Goal: Task Accomplishment & Management: Complete application form

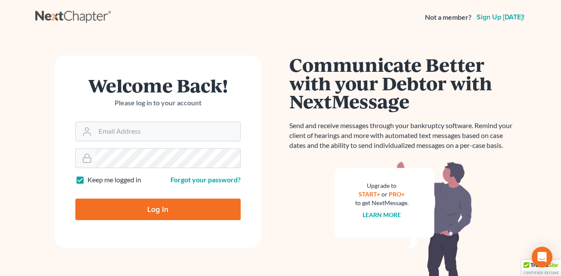
type input "[EMAIL_ADDRESS][DOMAIN_NAME]"
click at [192, 202] on input "Log In" at bounding box center [157, 210] width 165 height 22
type input "Thinking..."
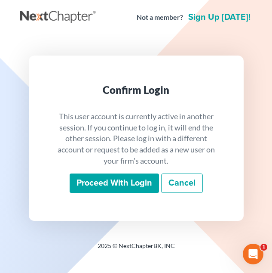
click at [118, 189] on input "Proceed with login" at bounding box center [115, 183] width 90 height 20
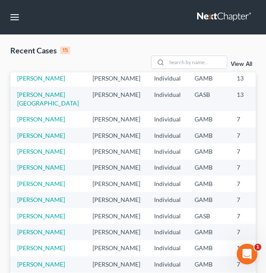
scroll to position [220, 0]
click at [176, 65] on input "search" at bounding box center [197, 62] width 60 height 12
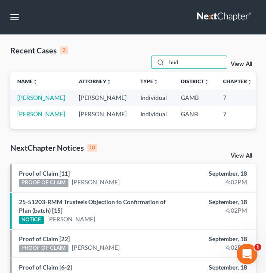
scroll to position [0, 0]
type input "hud"
click at [29, 101] on link "[PERSON_NAME]" at bounding box center [41, 97] width 48 height 7
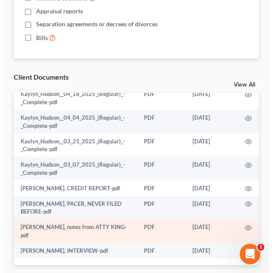
scroll to position [654, 0]
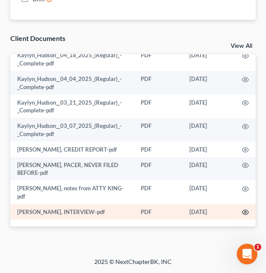
click at [242, 212] on icon "button" at bounding box center [245, 212] width 7 height 7
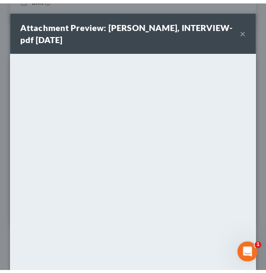
scroll to position [99, 0]
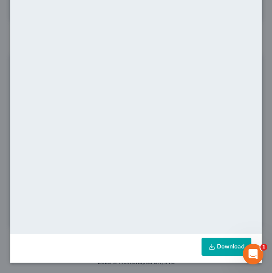
click at [213, 251] on link "Download" at bounding box center [227, 247] width 50 height 18
click at [262, 85] on div "Attachment Preview: kaylyn hudson, INTERVIEW-pdf 09/16/2025 × <object ng-attr-d…" at bounding box center [136, 136] width 272 height 273
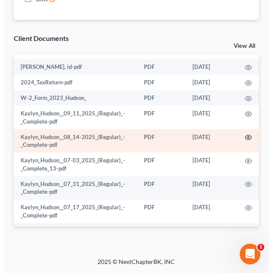
scroll to position [51, 0]
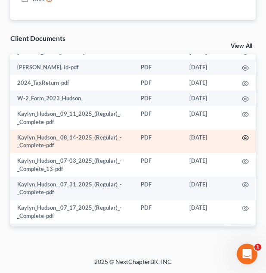
click at [242, 135] on icon "button" at bounding box center [245, 137] width 7 height 7
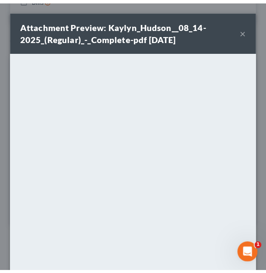
scroll to position [99, 0]
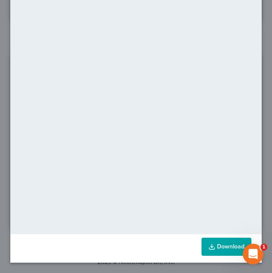
click at [212, 247] on link "Download" at bounding box center [227, 247] width 50 height 18
click at [259, 109] on div "Attachment Preview: Kaylyn_Hudson__08_14-2025_(Regular)_-_Complete-pdf 09/16/20…" at bounding box center [136, 136] width 272 height 273
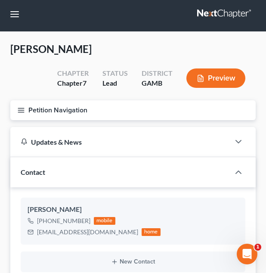
scroll to position [3, 0]
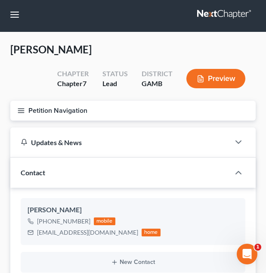
click at [108, 111] on button "Petition Navigation" at bounding box center [132, 111] width 245 height 20
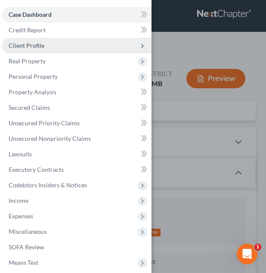
click at [96, 39] on span "Client Profile" at bounding box center [77, 45] width 150 height 15
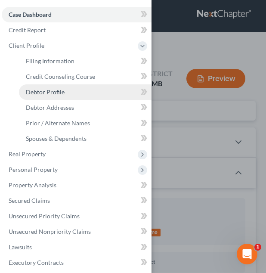
click at [99, 92] on link "Debtor Profile" at bounding box center [85, 91] width 133 height 15
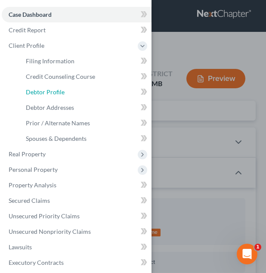
select select "0"
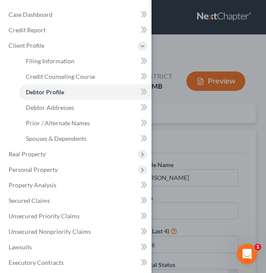
click at [189, 131] on div "Case Dashboard Payments Invoices Payments Payments Credit Report Client Profile" at bounding box center [133, 136] width 266 height 273
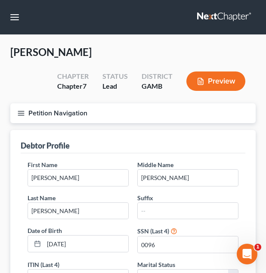
click at [58, 108] on button "Petition Navigation" at bounding box center [132, 113] width 245 height 20
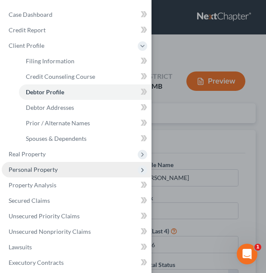
click at [54, 165] on span "Personal Property" at bounding box center [77, 169] width 150 height 15
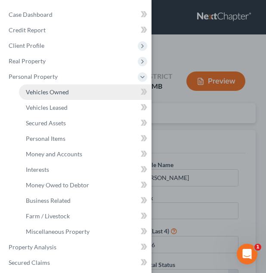
click at [98, 92] on link "Vehicles Owned" at bounding box center [85, 91] width 133 height 15
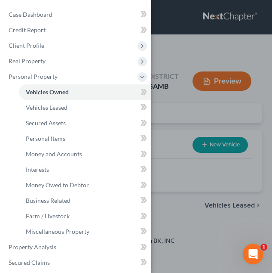
click at [246, 108] on div "Case Dashboard Payments Invoices Payments Payments Credit Report Client Profile" at bounding box center [136, 136] width 272 height 273
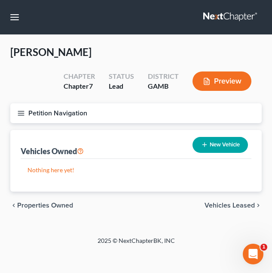
click at [234, 141] on button "New Vehicle" at bounding box center [221, 145] width 56 height 16
select select "0"
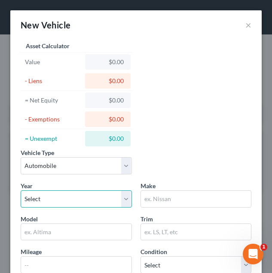
click at [66, 195] on select "Select 2026 2025 2024 2023 2022 2021 2020 2019 2018 2017 2016 2015 2014 2013 20…" at bounding box center [76, 198] width 111 height 17
select select "7"
click at [21, 190] on select "Select 2026 2025 2024 2023 2022 2021 2020 2019 2018 2017 2016 2015 2014 2013 20…" at bounding box center [76, 198] width 111 height 17
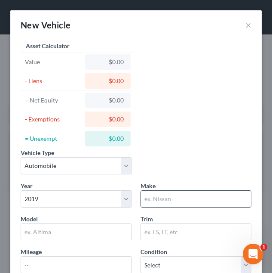
click at [195, 201] on input "text" at bounding box center [196, 199] width 111 height 16
type input "Kia"
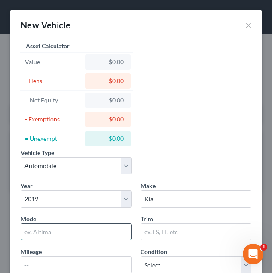
click at [108, 229] on input "text" at bounding box center [76, 232] width 111 height 16
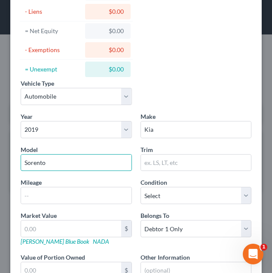
scroll to position [70, 0]
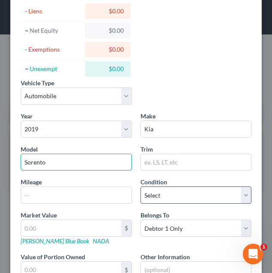
type input "Sorento"
click at [199, 191] on select "Select Excellent Very Good Good Fair Poor" at bounding box center [196, 194] width 111 height 17
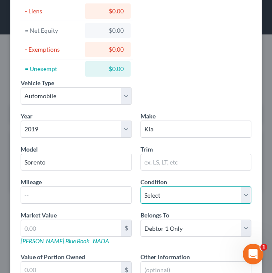
select select "3"
click at [141, 186] on select "Select Excellent Very Good Good Fair Poor" at bounding box center [196, 194] width 111 height 17
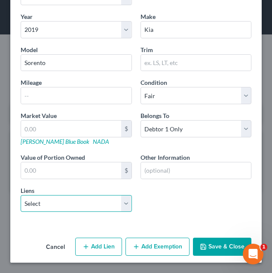
click at [94, 208] on select "Select Exeter Fin - $24,451.00" at bounding box center [76, 203] width 111 height 17
select select "45"
select select "0"
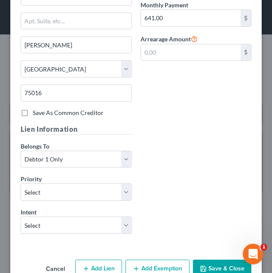
scroll to position [466, 0]
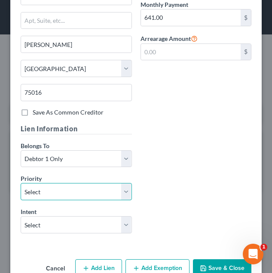
click at [89, 191] on select "Select 1st 2nd 3rd 4th 5th 6th 7th 8th 9th 10th 11th 12th 13th 14th 15th 16th 1…" at bounding box center [76, 191] width 111 height 17
select select "0"
click at [21, 183] on select "Select 1st 2nd 3rd 4th 5th 6th 7th 8th 9th 10th 11th 12th 13th 14th 15th 16th 1…" at bounding box center [76, 191] width 111 height 17
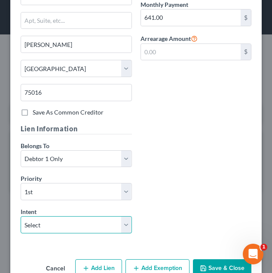
click at [70, 219] on select "Select Surrender Redeem Reaffirm Avoid Other" at bounding box center [76, 224] width 111 height 17
select select "2"
click at [21, 216] on select "Select Surrender Redeem Reaffirm Avoid Other" at bounding box center [76, 224] width 111 height 17
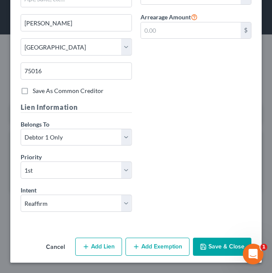
click at [216, 241] on button "Save & Close" at bounding box center [222, 247] width 59 height 18
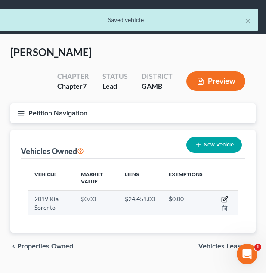
click at [225, 198] on icon "button" at bounding box center [225, 198] width 4 height 4
select select "0"
select select "7"
select select "3"
select select "0"
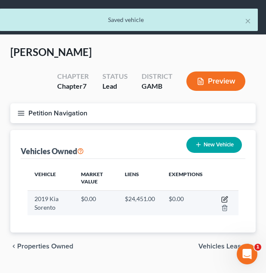
select select "45"
select select "0"
select select "2"
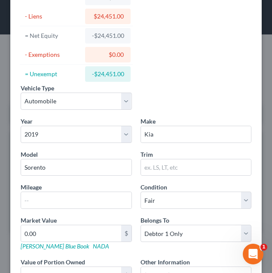
scroll to position [167, 0]
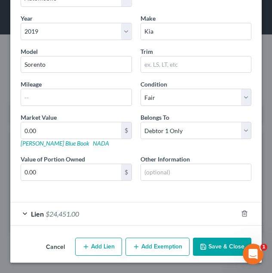
click at [154, 212] on div "Lien $24,451.00" at bounding box center [124, 213] width 228 height 23
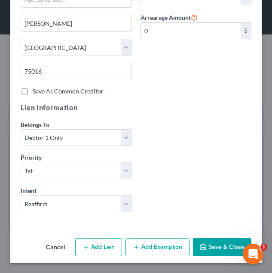
scroll to position [488, 0]
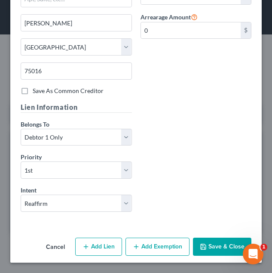
click at [207, 243] on button "Save & Close" at bounding box center [222, 247] width 59 height 18
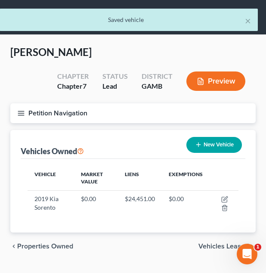
click at [206, 247] on span "Vehicles Leased" at bounding box center [223, 246] width 50 height 7
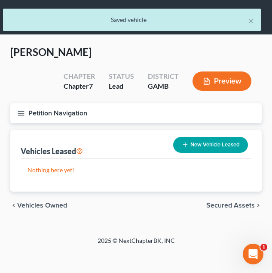
click at [242, 205] on span "Secured Assets" at bounding box center [231, 205] width 49 height 7
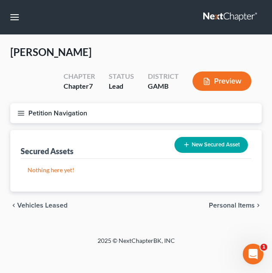
click at [242, 205] on span "Personal Items" at bounding box center [232, 205] width 46 height 7
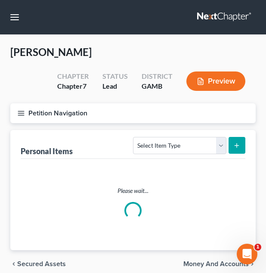
click at [242, 205] on ui-view "Vehicles Owned Vehicles Leased Secured Assets Personal Items Money and Accounts…" at bounding box center [132, 204] width 245 height 148
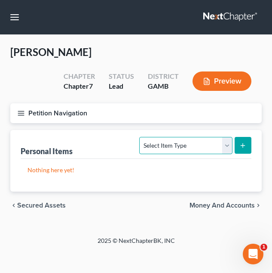
click at [192, 141] on select "Select Item Type Clothing Collectibles Of Value Electronics Firearms Household …" at bounding box center [185, 145] width 93 height 17
select select "clothing"
click at [141, 137] on select "Select Item Type Clothing Collectibles Of Value Electronics Firearms Household …" at bounding box center [185, 145] width 93 height 17
click at [244, 146] on icon "submit" at bounding box center [243, 145] width 7 height 7
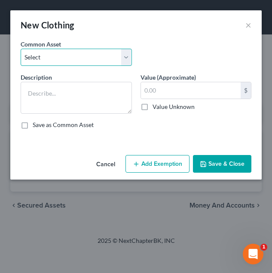
click at [114, 54] on select "Select Debtor's Clothing Debtor's Clothing" at bounding box center [76, 57] width 111 height 17
select select "0"
click at [21, 49] on select "Select Debtor's Clothing Debtor's Clothing" at bounding box center [76, 57] width 111 height 17
type textarea "Debtor's Clothing"
type input "200.00"
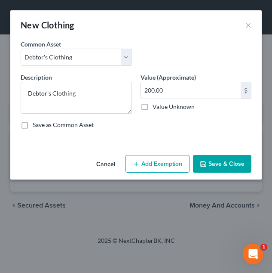
click at [153, 161] on button "Add Exemption" at bounding box center [158, 164] width 64 height 18
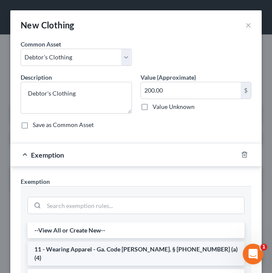
click at [134, 248] on li "11 - Wearing Apparel - Ga. Code Ann. § 44-13-100 (a)(4)" at bounding box center [136, 253] width 217 height 24
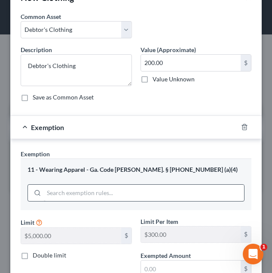
scroll to position [28, 0]
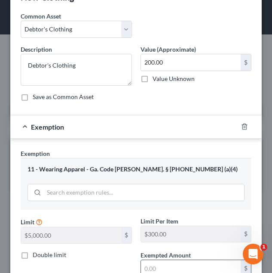
click at [164, 260] on input "text" at bounding box center [191, 268] width 100 height 16
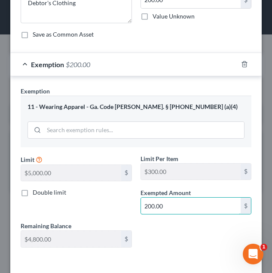
scroll to position [126, 0]
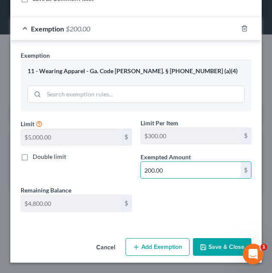
type input "200.00"
click at [229, 240] on button "Save & Close" at bounding box center [222, 247] width 59 height 18
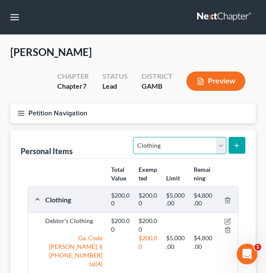
click at [160, 147] on select "Select Item Type Clothing Collectibles Of Value Electronics Firearms Household …" at bounding box center [179, 145] width 93 height 17
select select "electronics"
click at [134, 137] on select "Select Item Type Clothing Collectibles Of Value Electronics Firearms Household …" at bounding box center [179, 145] width 93 height 17
click at [241, 141] on button "submit" at bounding box center [237, 145] width 17 height 17
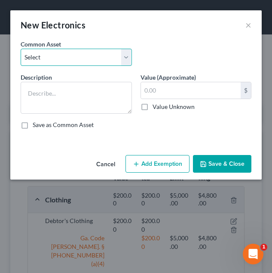
click at [109, 65] on select "Select Debtor's TV and Computer Debtor's TV and Computer Debtor's TV and Comput…" at bounding box center [76, 57] width 111 height 17
select select "0"
click at [21, 49] on select "Select Debtor's TV and Computer Debtor's TV and Computer Debtor's TV and Comput…" at bounding box center [76, 57] width 111 height 17
type textarea "Debtor's TV and Computer"
type input "500.00"
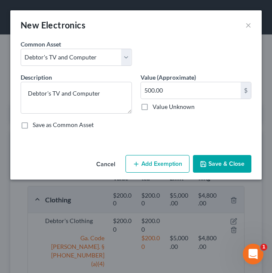
click at [142, 162] on button "Add Exemption" at bounding box center [158, 164] width 64 height 18
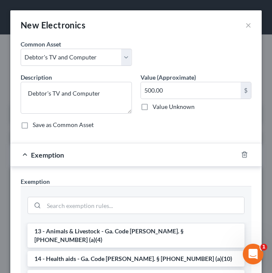
scroll to position [139, 0]
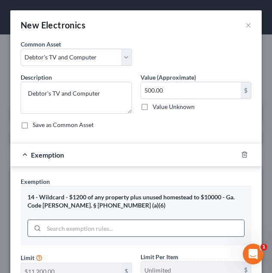
scroll to position [58, 0]
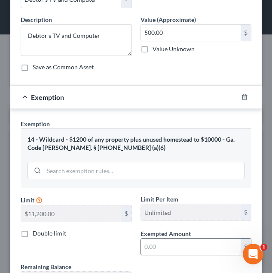
click at [168, 242] on input "text" at bounding box center [191, 246] width 100 height 16
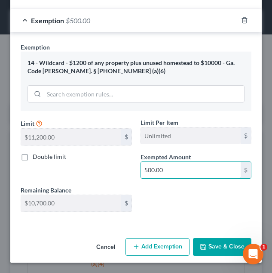
type input "500.00"
click at [221, 239] on button "Save & Close" at bounding box center [222, 247] width 59 height 18
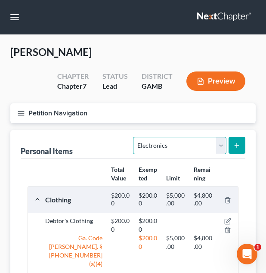
click at [188, 145] on select "Select Item Type Clothing Collectibles Of Value Electronics Firearms Household …" at bounding box center [179, 145] width 93 height 17
select select "household_goods"
click at [134, 137] on select "Select Item Type Clothing Collectibles Of Value Electronics Firearms Household …" at bounding box center [179, 145] width 93 height 17
click at [243, 143] on button "submit" at bounding box center [237, 145] width 17 height 17
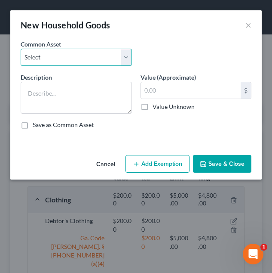
click at [122, 65] on select "Select Debtor's Furniture Debtor's Furniture" at bounding box center [76, 57] width 111 height 17
select select "1"
click at [21, 49] on select "Select Debtor's Furniture Debtor's Furniture" at bounding box center [76, 57] width 111 height 17
type textarea "Debtor's Furniture"
type input "3,500.00"
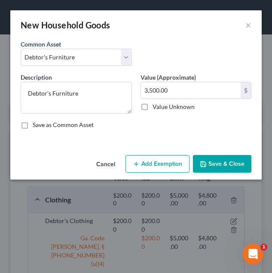
click at [171, 160] on button "Add Exemption" at bounding box center [158, 164] width 64 height 18
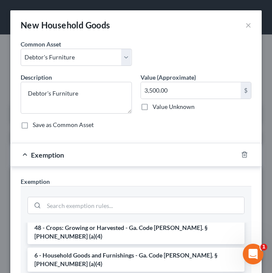
scroll to position [105, 0]
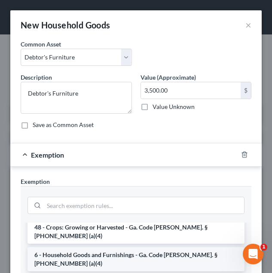
click at [161, 247] on li "6 - Household Goods and Furnishings - Ga. Code Ann. § 44-13-100 (a)(4)" at bounding box center [136, 259] width 217 height 24
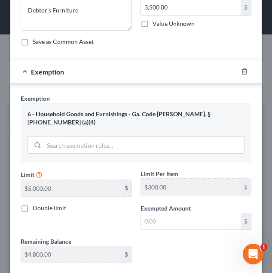
scroll to position [83, 0]
click at [167, 215] on input "text" at bounding box center [191, 221] width 100 height 16
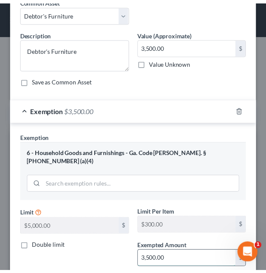
scroll to position [126, 0]
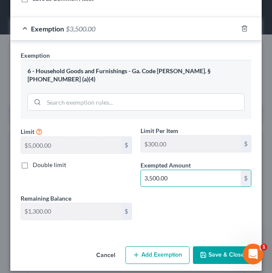
type input "3,500.00"
click at [221, 252] on button "Save & Close" at bounding box center [222, 255] width 59 height 18
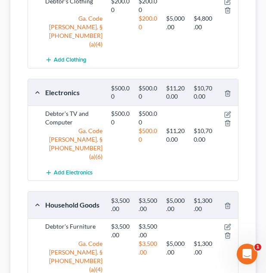
scroll to position [269, 0]
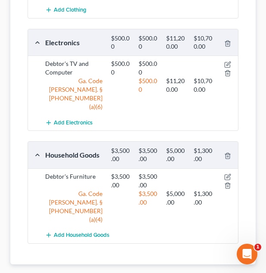
click at [205, 272] on span "Money and Accounts" at bounding box center [215, 278] width 65 height 7
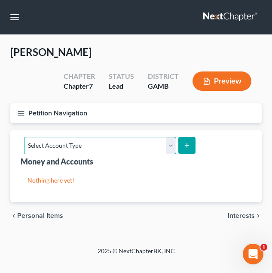
click at [149, 142] on select "Select Account Type Brokerage Cash on Hand Certificates of Deposit Checking Acc…" at bounding box center [100, 145] width 152 height 17
select select "checking"
click at [24, 137] on select "Select Account Type Brokerage Cash on Hand Certificates of Deposit Checking Acc…" at bounding box center [100, 145] width 152 height 17
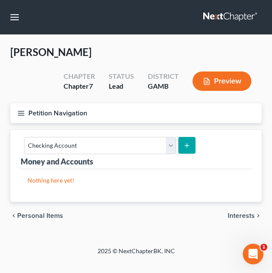
click at [187, 149] on button "submit" at bounding box center [187, 145] width 17 height 17
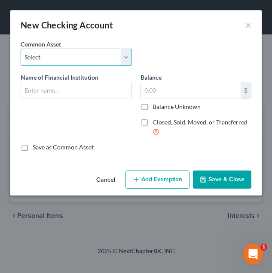
click at [97, 55] on select "Select USAA Bank Cadence Bank Colony Bank Chase Bank Georgia’s Own Credit Union…" at bounding box center [76, 57] width 111 height 17
select select "13"
click at [21, 49] on select "Select USAA Bank Cadence Bank Colony Bank Chase Bank Georgia’s Own Credit Union…" at bounding box center [76, 57] width 111 height 17
type input "Bank of America"
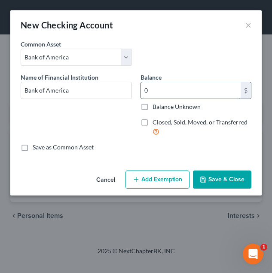
click at [168, 96] on input "0" at bounding box center [191, 90] width 100 height 16
type input "10.00"
drag, startPoint x: 151, startPoint y: 175, endPoint x: 146, endPoint y: 180, distance: 6.7
click at [146, 180] on button "Add Exemption" at bounding box center [158, 179] width 64 height 18
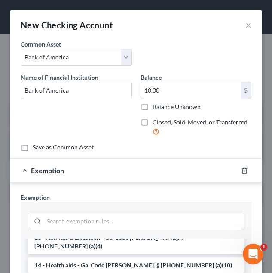
scroll to position [148, 0]
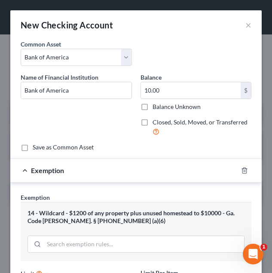
scroll to position [83, 0]
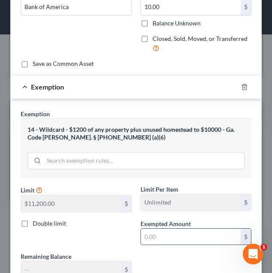
click at [156, 239] on input "text" at bounding box center [191, 237] width 100 height 16
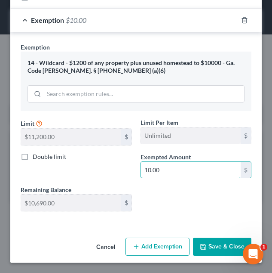
type input "10.00"
click at [217, 243] on button "Save & Close" at bounding box center [222, 247] width 59 height 18
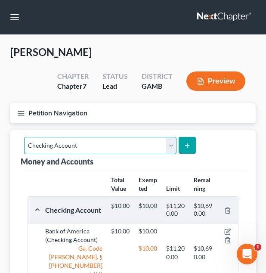
click at [138, 151] on select "Select Account Type Brokerage Cash on Hand Certificates of Deposit Checking Acc…" at bounding box center [100, 145] width 152 height 17
click at [127, 149] on select "Select Account Type Brokerage Cash on Hand Certificates of Deposit Checking Acc…" at bounding box center [100, 145] width 152 height 17
select select "savings"
click at [24, 137] on select "Select Account Type Brokerage Cash on Hand Certificates of Deposit Checking Acc…" at bounding box center [100, 145] width 152 height 17
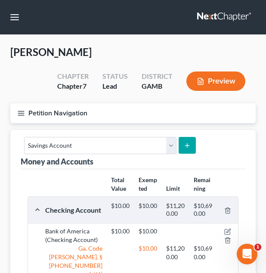
click at [189, 147] on button "submit" at bounding box center [187, 145] width 17 height 17
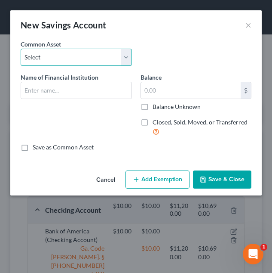
click at [108, 61] on select "Select Cadence Bank Chase Bank Bank of America Georgia’s Own Credit Union Georg…" at bounding box center [76, 57] width 111 height 17
select select "2"
click at [21, 49] on select "Select Cadence Bank Chase Bank Bank of America Georgia’s Own Credit Union Georg…" at bounding box center [76, 57] width 111 height 17
type input "Bank of America"
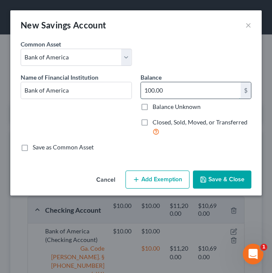
click at [187, 84] on input "100.00" at bounding box center [191, 90] width 100 height 16
type input "200.00"
click at [162, 180] on button "Add Exemption" at bounding box center [158, 179] width 64 height 18
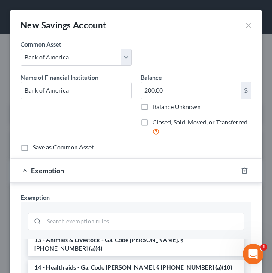
scroll to position [146, 0]
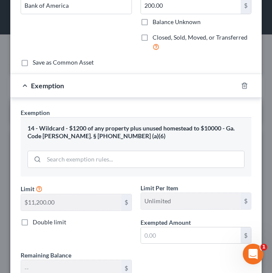
scroll to position [89, 0]
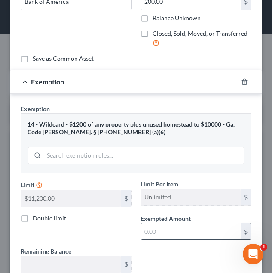
click at [168, 229] on input "text" at bounding box center [191, 231] width 100 height 16
type input "1"
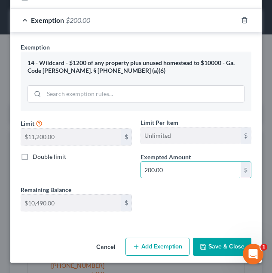
type input "200.00"
click at [206, 243] on button "Save & Close" at bounding box center [222, 247] width 59 height 18
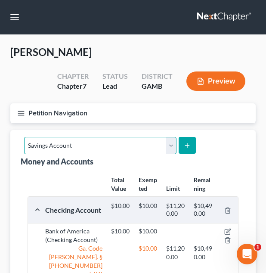
click at [127, 145] on select "Select Account Type Brokerage Cash on Hand Certificates of Deposit Checking Acc…" at bounding box center [100, 145] width 152 height 17
select select "checking"
click at [24, 137] on select "Select Account Type Brokerage Cash on Hand Certificates of Deposit Checking Acc…" at bounding box center [100, 145] width 152 height 17
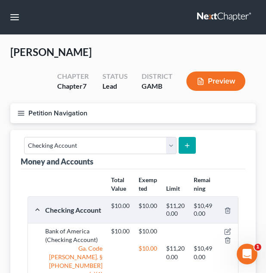
click at [191, 138] on button "submit" at bounding box center [187, 145] width 17 height 17
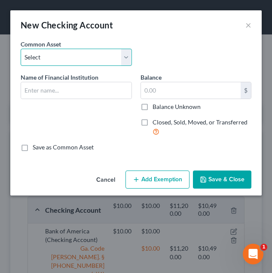
click at [90, 59] on select "Select USAA Bank Cadence Bank Colony Bank Chase Bank Georgia’s Own Credit Union…" at bounding box center [76, 57] width 111 height 17
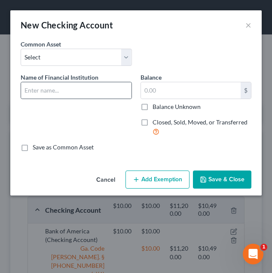
drag, startPoint x: 153, startPoint y: 70, endPoint x: 93, endPoint y: 99, distance: 66.4
click at [93, 99] on div "Common Asset Select USAA Bank Cadence Bank Colony Bank Chase Bank Georgia’s Own…" at bounding box center [136, 96] width 231 height 112
click at [93, 99] on div at bounding box center [76, 90] width 111 height 17
click at [87, 95] on input "text" at bounding box center [76, 90] width 111 height 16
type input "1"
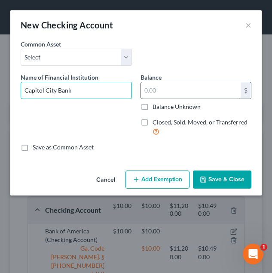
type input "Capitol City Bank"
click at [165, 95] on input "text" at bounding box center [191, 90] width 100 height 16
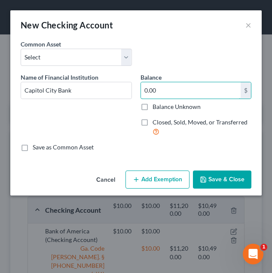
type input "0.00"
click at [166, 170] on button "Add Exemption" at bounding box center [158, 179] width 64 height 18
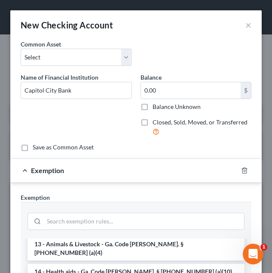
scroll to position [142, 0]
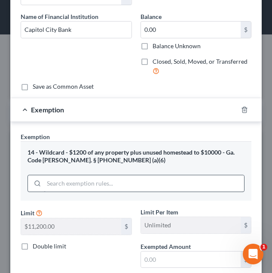
scroll to position [61, 0]
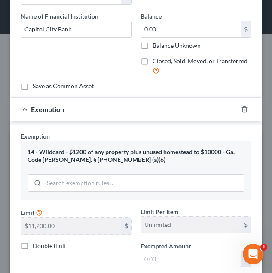
click at [167, 255] on input "text" at bounding box center [191, 259] width 100 height 16
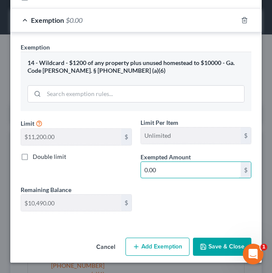
type input "0.00"
click at [204, 249] on button "Save & Close" at bounding box center [222, 247] width 59 height 18
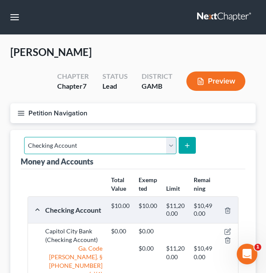
click at [141, 149] on select "Select Account Type Brokerage Cash on Hand Certificates of Deposit Checking Acc…" at bounding box center [100, 145] width 152 height 17
select select "savings"
click at [24, 137] on select "Select Account Type Brokerage Cash on Hand Certificates of Deposit Checking Acc…" at bounding box center [100, 145] width 152 height 17
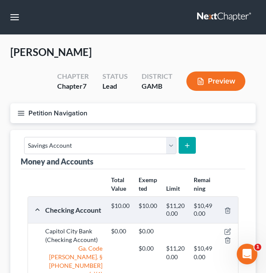
click at [187, 146] on icon "submit" at bounding box center [187, 145] width 7 height 7
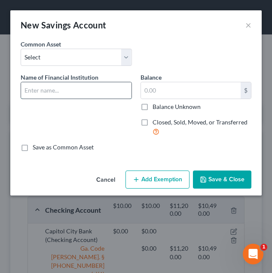
click at [102, 85] on input "text" at bounding box center [76, 90] width 111 height 16
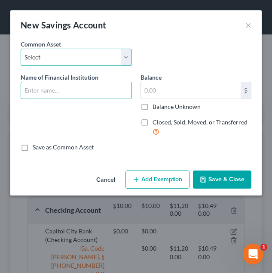
click at [101, 55] on select "Select Cadence Bank Chase Bank Bank of America Georgia’s Own Credit Union Georg…" at bounding box center [76, 57] width 111 height 17
click at [103, 53] on select "Select Cadence Bank Chase Bank Bank of America Georgia’s Own Credit Union Georg…" at bounding box center [76, 57] width 111 height 17
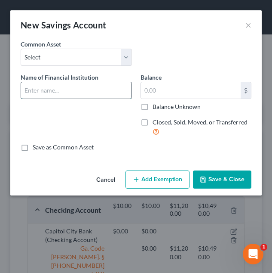
click at [83, 90] on input "text" at bounding box center [76, 90] width 111 height 16
type input "1"
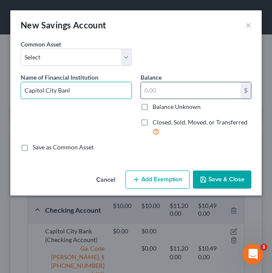
type input "Capitol City Banl"
click at [156, 86] on input "text" at bounding box center [191, 90] width 100 height 16
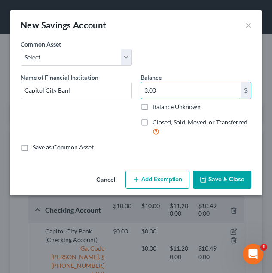
type input "3.00"
click at [142, 177] on button "Add Exemption" at bounding box center [158, 179] width 64 height 18
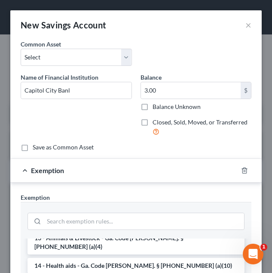
scroll to position [148, 0]
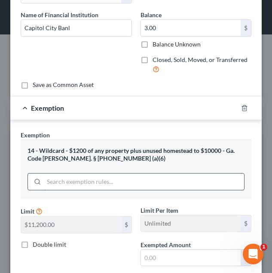
scroll to position [63, 0]
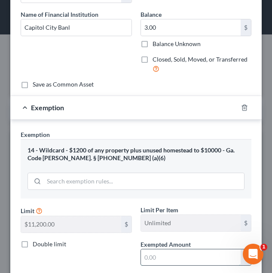
click at [161, 253] on input "text" at bounding box center [191, 257] width 100 height 16
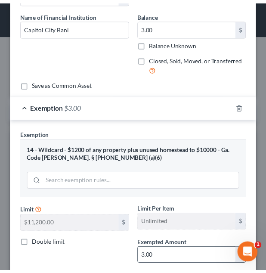
scroll to position [150, 0]
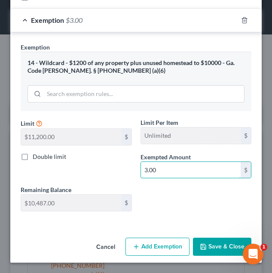
type input "3.00"
click at [231, 248] on button "Save & Close" at bounding box center [222, 247] width 59 height 18
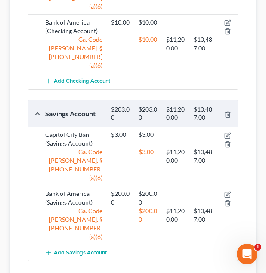
scroll to position [0, 0]
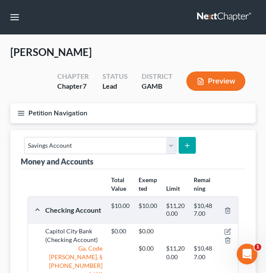
click at [126, 120] on button "Petition Navigation" at bounding box center [132, 113] width 245 height 20
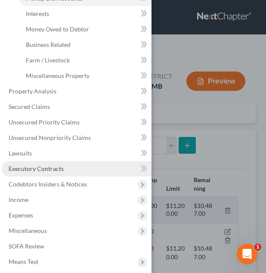
scroll to position [157, 0]
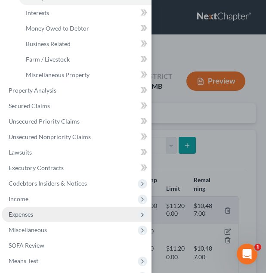
click at [77, 213] on span "Expenses" at bounding box center [77, 214] width 150 height 15
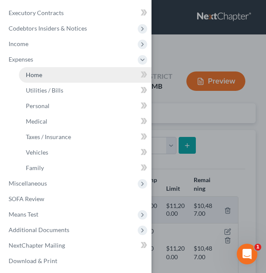
click at [51, 78] on link "Home" at bounding box center [85, 74] width 133 height 15
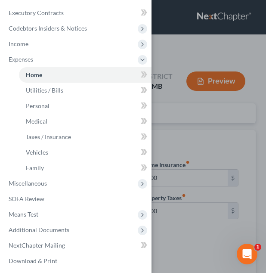
click at [250, 136] on div "Case Dashboard Payments Invoices Payments Payments Credit Report Client Profile" at bounding box center [133, 136] width 266 height 273
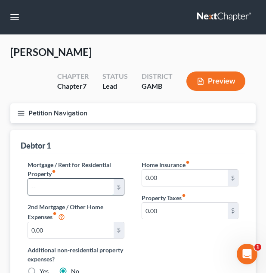
click at [71, 185] on input "text" at bounding box center [71, 187] width 86 height 16
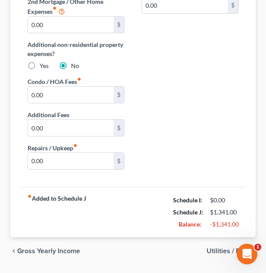
scroll to position [206, 0]
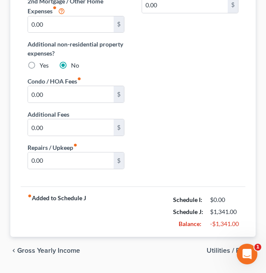
type input "700.00"
click at [212, 249] on span "Utilities / Bills" at bounding box center [228, 250] width 42 height 7
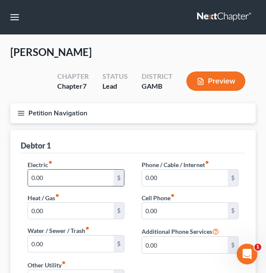
click at [90, 179] on input "0.00" at bounding box center [71, 178] width 86 height 16
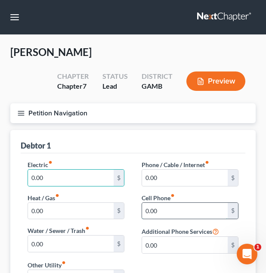
click at [171, 203] on input "0.00" at bounding box center [185, 211] width 86 height 16
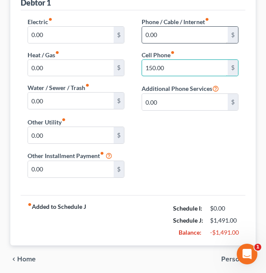
scroll to position [176, 0]
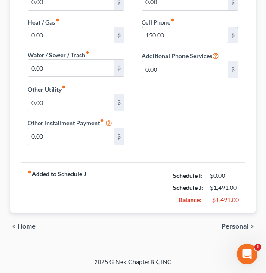
type input "150.00"
click at [230, 225] on span "Personal" at bounding box center [235, 226] width 28 height 7
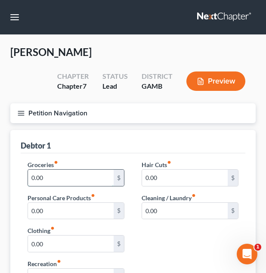
click at [68, 183] on input "0.00" at bounding box center [71, 178] width 86 height 16
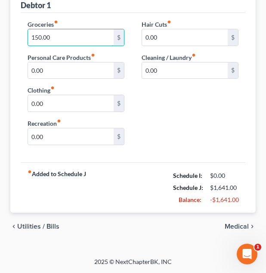
type input "150.00"
click at [232, 227] on span "Medical" at bounding box center [237, 226] width 24 height 7
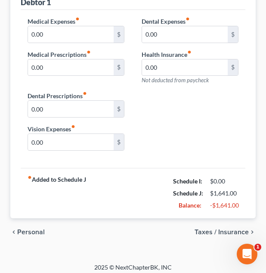
scroll to position [149, 0]
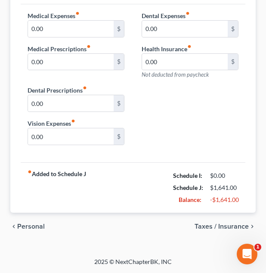
click at [227, 229] on span "Taxes / Insurance" at bounding box center [222, 226] width 54 height 7
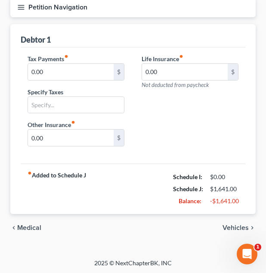
click at [227, 229] on span "Vehicles" at bounding box center [235, 227] width 26 height 7
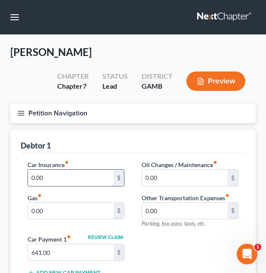
click at [59, 172] on input "0.00" at bounding box center [71, 178] width 86 height 16
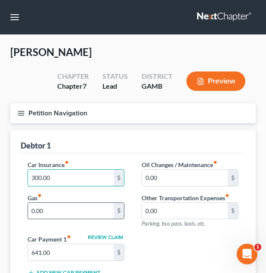
type input "300.00"
click at [43, 212] on input "0.00" at bounding box center [71, 211] width 86 height 16
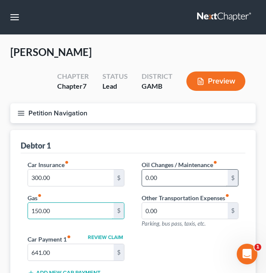
scroll to position [131, 0]
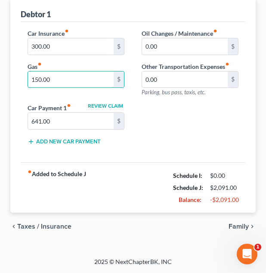
type input "150.00"
click at [241, 225] on span "Family" at bounding box center [239, 226] width 20 height 7
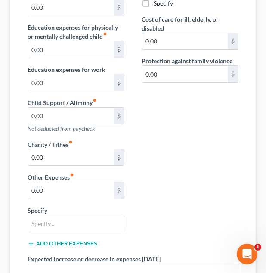
scroll to position [203, 0]
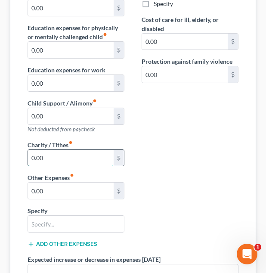
click at [84, 161] on input "0.00" at bounding box center [71, 158] width 86 height 16
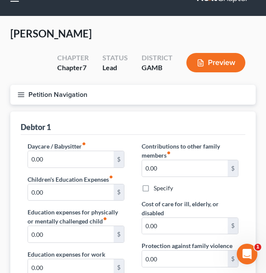
scroll to position [0, 0]
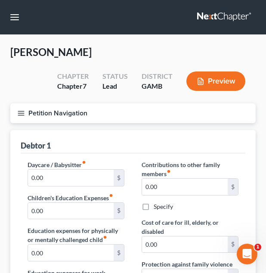
type input "430.00"
click at [114, 119] on button "Petition Navigation" at bounding box center [132, 113] width 245 height 20
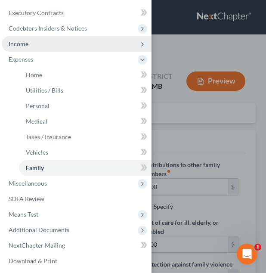
click at [84, 47] on span "Income" at bounding box center [77, 43] width 150 height 15
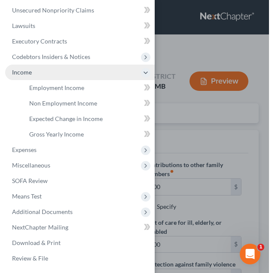
scroll to position [128, 0]
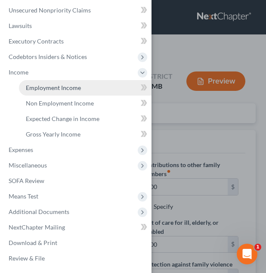
click at [83, 82] on link "Employment Income" at bounding box center [85, 87] width 133 height 15
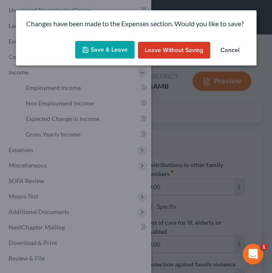
click at [99, 56] on button "Save & Leave" at bounding box center [104, 50] width 59 height 18
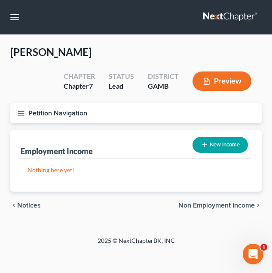
click at [198, 143] on button "New Income" at bounding box center [221, 145] width 56 height 16
select select "0"
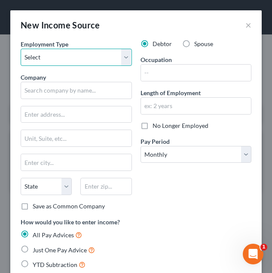
click at [114, 61] on select "Select Full or Part Time Employment Self Employment" at bounding box center [76, 57] width 111 height 17
select select "0"
click at [21, 49] on select "Select Full or Part Time Employment Self Employment" at bounding box center [76, 57] width 111 height 17
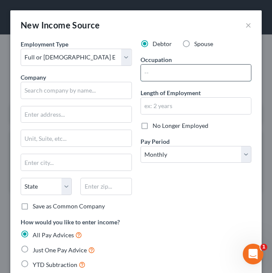
click at [161, 78] on input "text" at bounding box center [196, 73] width 111 height 16
click at [119, 74] on div "Company *" at bounding box center [76, 86] width 111 height 26
click at [162, 71] on input "text" at bounding box center [196, 73] width 111 height 16
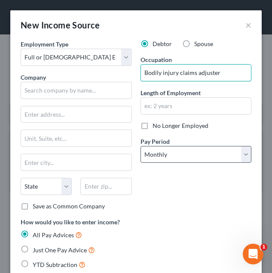
type input "Bodily injury claims adjuster"
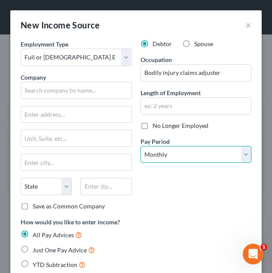
click at [226, 153] on select "Select Monthly Twice Monthly Every Other Week Weekly" at bounding box center [196, 154] width 111 height 17
select select "2"
click at [141, 146] on select "Select Monthly Twice Monthly Every Other Week Weekly" at bounding box center [196, 154] width 111 height 17
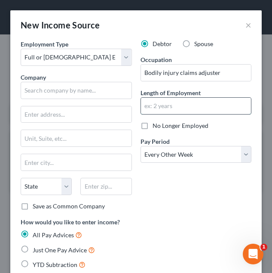
click at [190, 107] on input "text" at bounding box center [196, 106] width 111 height 16
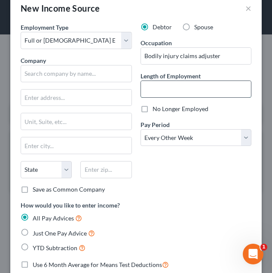
scroll to position [17, 0]
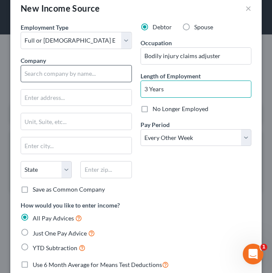
type input "3 Years"
click at [62, 71] on input "text" at bounding box center [76, 73] width 111 height 17
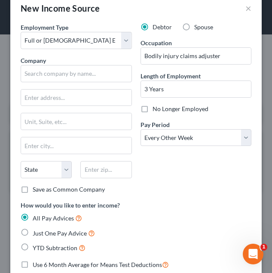
drag, startPoint x: 224, startPoint y: 166, endPoint x: 190, endPoint y: 170, distance: 33.8
click at [190, 170] on div "Debtor Spouse Occupation Bodily injury claims adjuster Length of Employment 3 Y…" at bounding box center [196, 112] width 120 height 178
click at [35, 247] on span "YTD Subtraction" at bounding box center [55, 247] width 45 height 7
click at [36, 247] on input "YTD Subtraction" at bounding box center [39, 246] width 6 height 6
radio input "true"
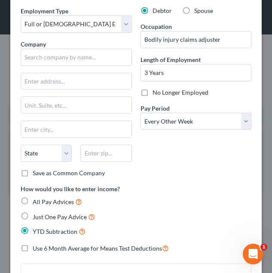
click at [50, 248] on span "Use 6 Month Average for Means Test Deductions" at bounding box center [98, 247] width 130 height 7
click at [42, 248] on input "Use 6 Month Average for Means Test Deductions" at bounding box center [39, 246] width 6 height 6
checkbox input "true"
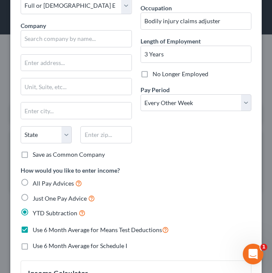
scroll to position [52, 0]
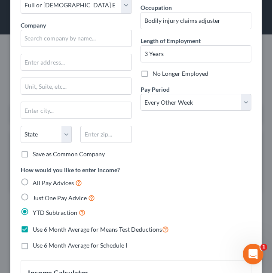
click at [50, 248] on span "Use 6 Month Average for Schedule I" at bounding box center [80, 244] width 95 height 7
click at [42, 247] on input "Use 6 Month Average for Schedule I" at bounding box center [39, 244] width 6 height 6
checkbox input "true"
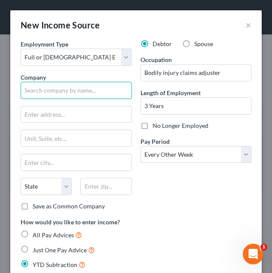
click at [100, 82] on input "text" at bounding box center [76, 90] width 111 height 17
click at [71, 101] on div "Employment Type * Select Full or Part Time Employment Self Employment Company *…" at bounding box center [76, 129] width 120 height 178
click at [70, 97] on input "text" at bounding box center [76, 90] width 111 height 17
click at [83, 88] on input "text" at bounding box center [76, 90] width 111 height 17
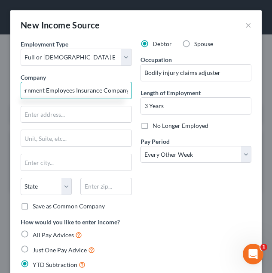
scroll to position [0, 16]
type input "Government Employees Insurance Company"
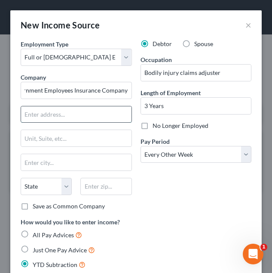
scroll to position [0, 0]
click at [70, 114] on input "text" at bounding box center [76, 114] width 111 height 16
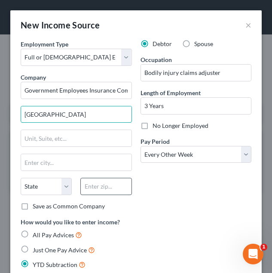
type input "One Geico Plaza"
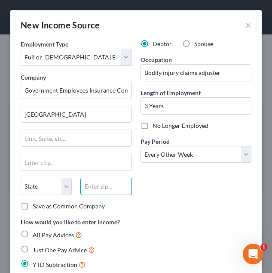
click at [105, 185] on input "text" at bounding box center [105, 186] width 51 height 17
type input "20076"
click at [162, 195] on div "Debtor Spouse Occupation Bodily injury claims adjuster Length of Employment 3 Y…" at bounding box center [196, 129] width 120 height 178
type input "Washington"
select select "8"
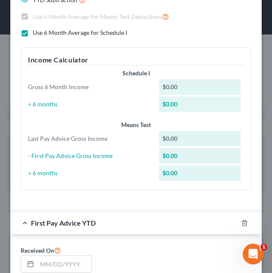
scroll to position [418, 0]
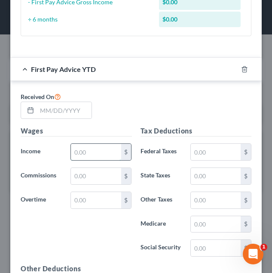
click at [79, 154] on input "text" at bounding box center [96, 152] width 50 height 16
type input "0"
click at [197, 155] on input "text" at bounding box center [216, 152] width 50 height 16
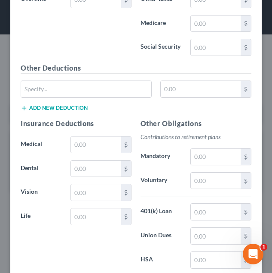
scroll to position [620, 0]
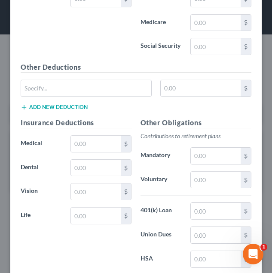
type input "0"
click at [197, 155] on input "text" at bounding box center [216, 156] width 50 height 16
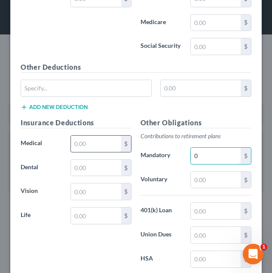
type input "0"
click at [114, 144] on input "text" at bounding box center [96, 144] width 50 height 16
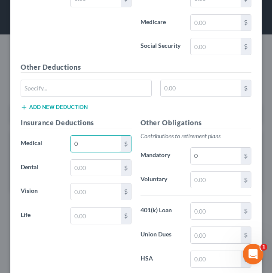
type input "0"
click at [154, 132] on p "Contributions to retirement plans" at bounding box center [196, 136] width 111 height 9
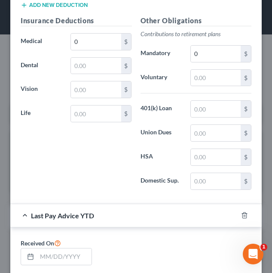
scroll to position [865, 0]
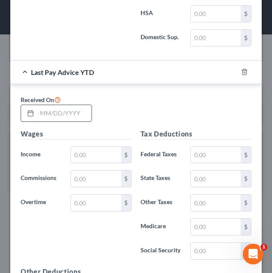
click at [41, 116] on input "text" at bounding box center [64, 113] width 55 height 16
type input "08/14/2025"
click at [92, 151] on input "text" at bounding box center [96, 155] width 50 height 16
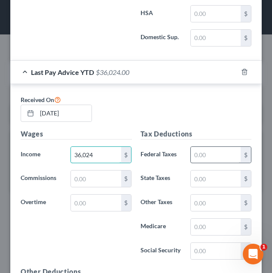
type input "36,024"
drag, startPoint x: 213, startPoint y: 156, endPoint x: 197, endPoint y: 158, distance: 16.9
click at [197, 158] on input "text" at bounding box center [216, 155] width 50 height 16
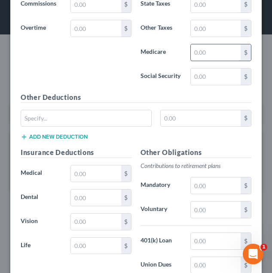
scroll to position [1039, 0]
type input "3,667"
click at [210, 210] on input "text" at bounding box center [216, 209] width 50 height 16
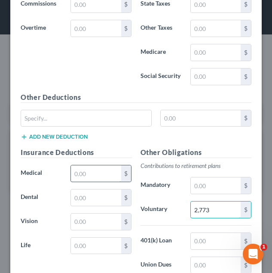
type input "2,773"
drag, startPoint x: 111, startPoint y: 173, endPoint x: 71, endPoint y: 178, distance: 40.3
click at [71, 178] on input "text" at bounding box center [96, 173] width 50 height 16
click at [74, 178] on input "text" at bounding box center [96, 173] width 50 height 16
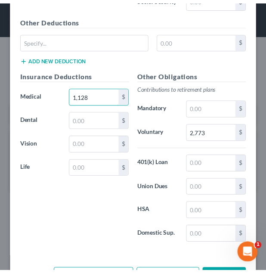
scroll to position [1149, 0]
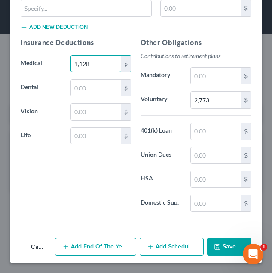
type input "1,128"
click at [224, 245] on button "Save & Close" at bounding box center [229, 247] width 45 height 18
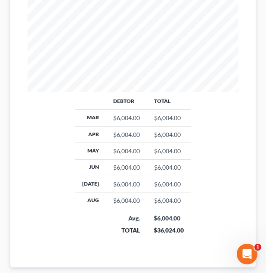
scroll to position [380, 0]
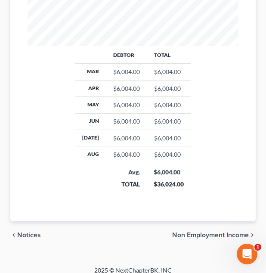
click at [219, 232] on span "Non Employment Income" at bounding box center [210, 235] width 77 height 7
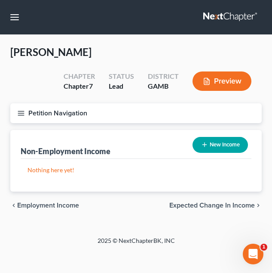
click at [213, 207] on span "Expected Change in Income" at bounding box center [213, 205] width 86 height 7
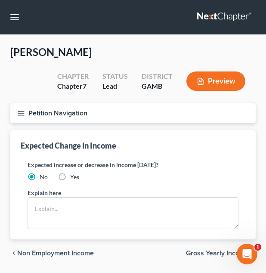
click at [207, 250] on span "Gross Yearly Income" at bounding box center [217, 253] width 63 height 7
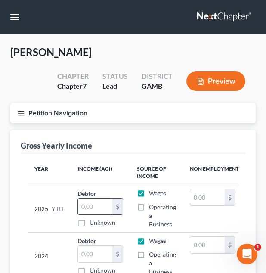
click at [83, 207] on input "text" at bounding box center [95, 206] width 34 height 16
type input "36,026"
click at [151, 123] on button "Petition Navigation" at bounding box center [132, 113] width 245 height 20
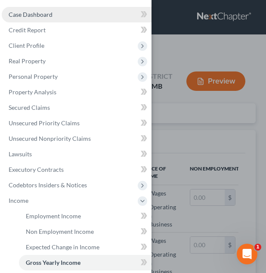
click at [66, 18] on link "Case Dashboard" at bounding box center [77, 14] width 150 height 15
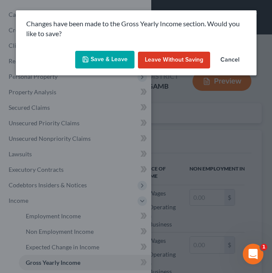
click at [98, 56] on button "Save & Leave" at bounding box center [104, 60] width 59 height 18
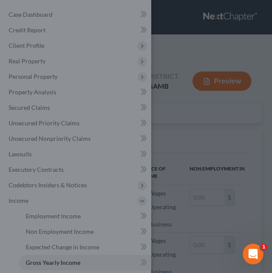
click at [203, 138] on div at bounding box center [136, 136] width 272 height 273
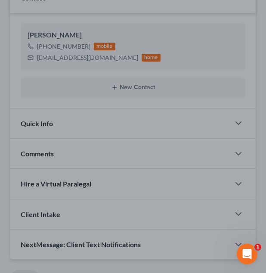
scroll to position [268, 0]
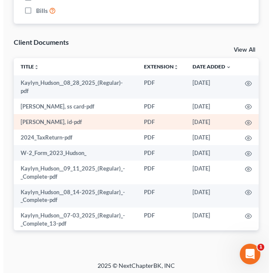
scroll to position [650, 0]
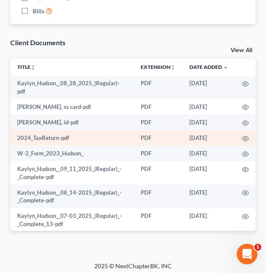
click at [243, 136] on td at bounding box center [245, 137] width 21 height 15
click at [242, 136] on icon "button" at bounding box center [245, 138] width 6 height 5
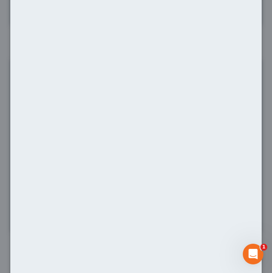
scroll to position [43, 0]
click at [264, 71] on div "Attachment Preview: 2024_TaxReturn-pdf [DATE] × <object ng-attr-data='[URL][DOM…" at bounding box center [136, 136] width 272 height 273
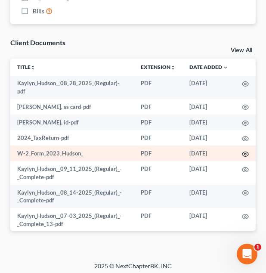
click at [242, 153] on icon "button" at bounding box center [245, 154] width 7 height 7
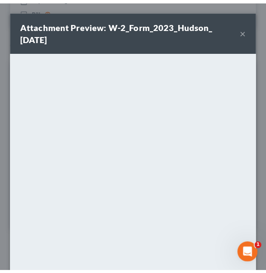
scroll to position [99, 0]
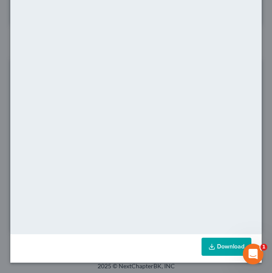
click at [211, 246] on link "Download" at bounding box center [227, 247] width 50 height 18
click at [261, 161] on div "Attachment Preview: W-2_Form_2023_Hudson_ [DATE] × <object ng-attr-data='[URL][…" at bounding box center [136, 136] width 272 height 273
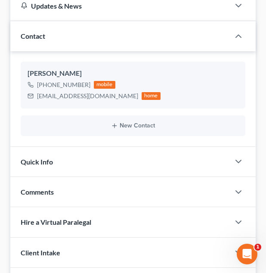
scroll to position [0, 0]
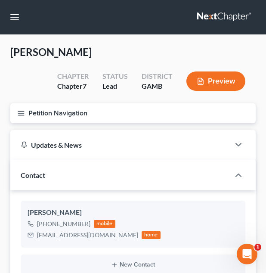
click at [58, 114] on button "Petition Navigation" at bounding box center [132, 113] width 245 height 20
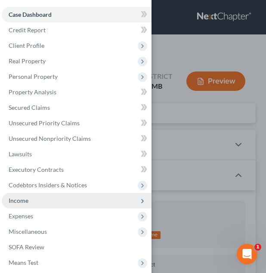
click at [64, 198] on span "Income" at bounding box center [77, 200] width 150 height 15
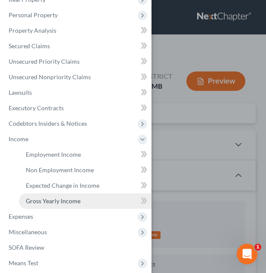
scroll to position [62, 0]
click at [75, 197] on span "Gross Yearly Income" at bounding box center [53, 200] width 55 height 7
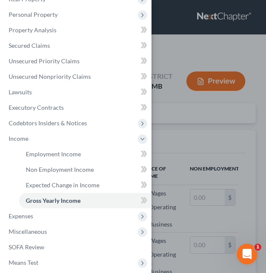
click at [192, 171] on div "Case Dashboard Payments Invoices Payments Payments Credit Report Client Profile" at bounding box center [133, 136] width 266 height 273
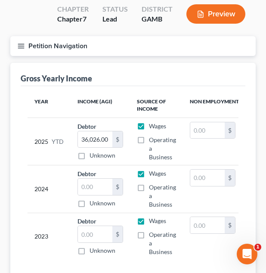
scroll to position [68, 0]
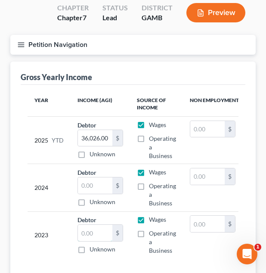
click at [88, 227] on input "text" at bounding box center [95, 233] width 34 height 16
type input "43,857"
click at [89, 189] on input "text" at bounding box center [95, 185] width 34 height 16
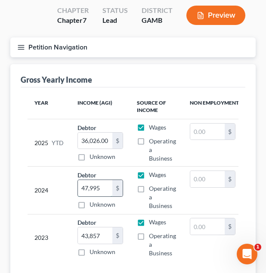
scroll to position [42, 0]
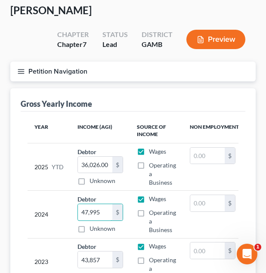
type input "47,995"
click at [105, 75] on button "Petition Navigation" at bounding box center [132, 72] width 245 height 20
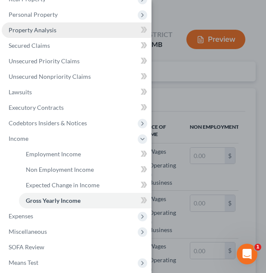
scroll to position [0, 0]
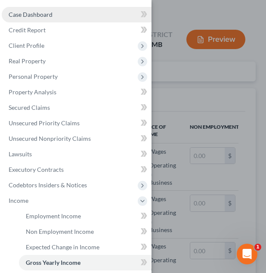
click at [73, 11] on link "Case Dashboard" at bounding box center [77, 14] width 150 height 15
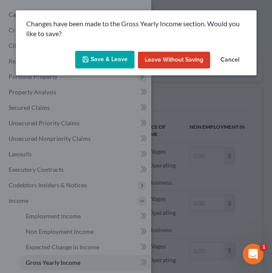
click at [89, 58] on icon "button" at bounding box center [85, 59] width 7 height 7
